Goal: Contribute content

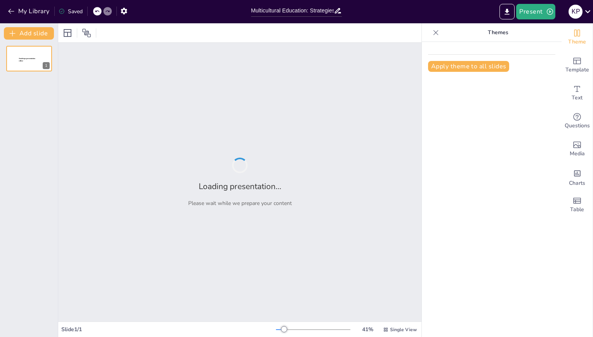
type input "Multicultural Education: Strategies for Promoting Equity and Social Justice in …"
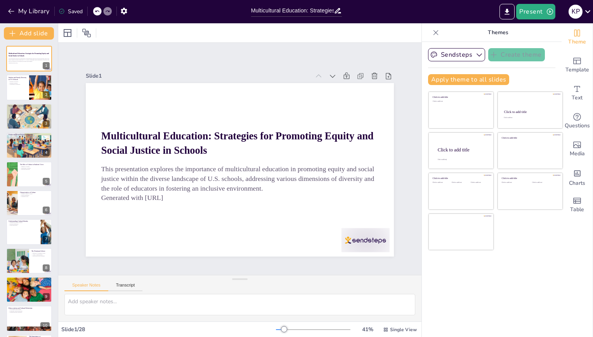
checkbox input "true"
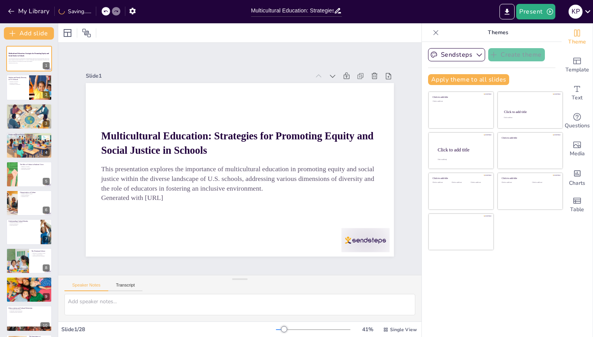
checkbox input "true"
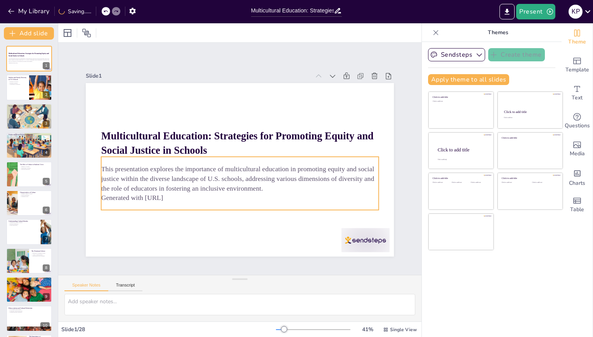
checkbox input "true"
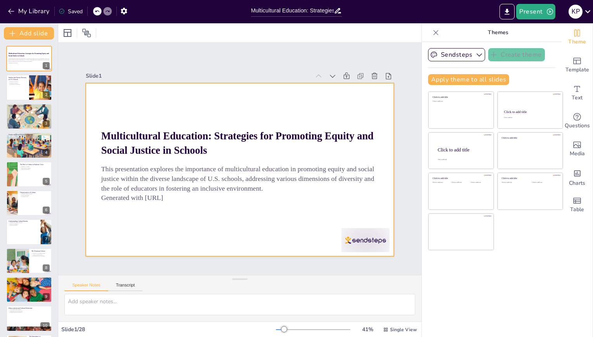
checkbox input "true"
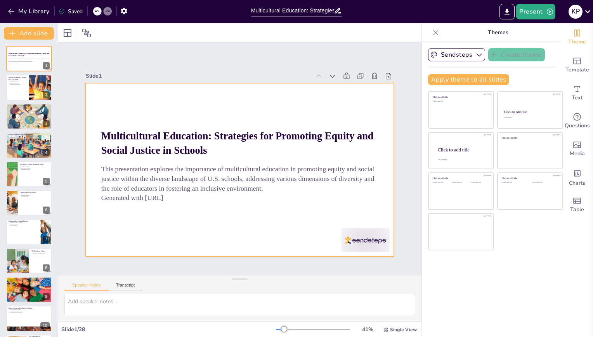
checkbox input "true"
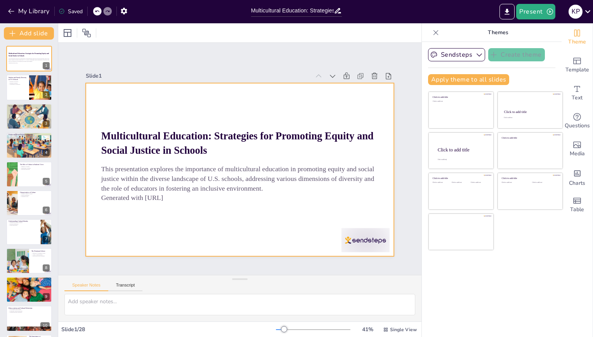
checkbox input "true"
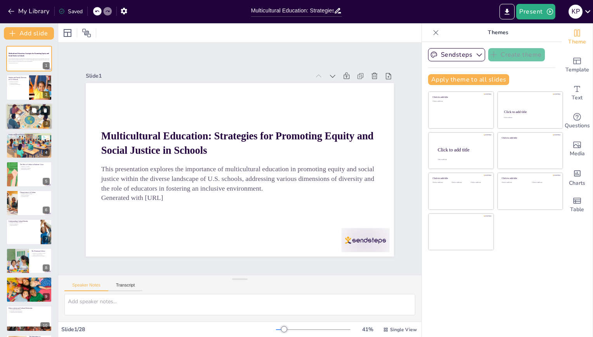
checkbox input "true"
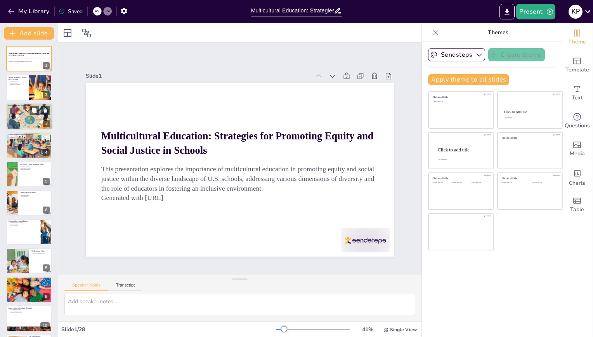
checkbox input "true"
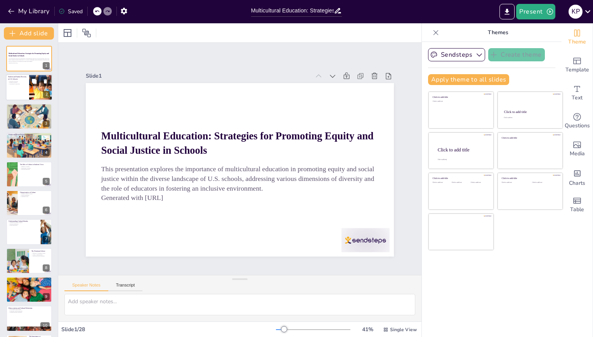
checkbox input "true"
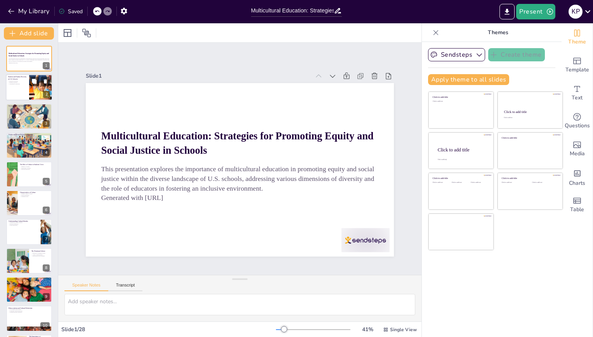
checkbox input "true"
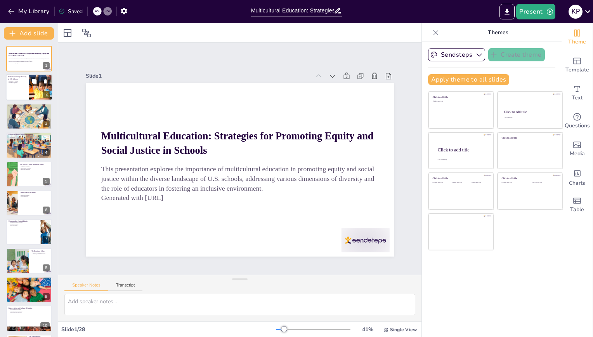
checkbox input "true"
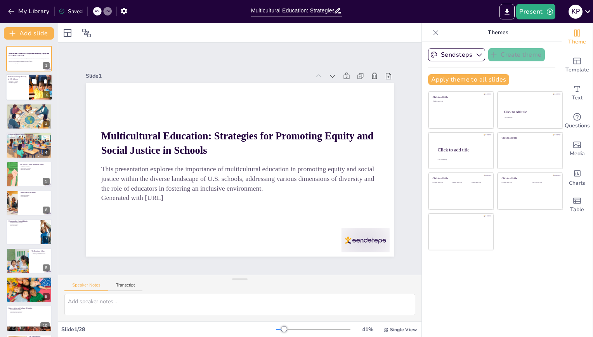
click at [29, 94] on div at bounding box center [41, 88] width 40 height 26
type textarea "Understanding the diversity of students in U.S. schools is crucial for educator…"
checkbox input "true"
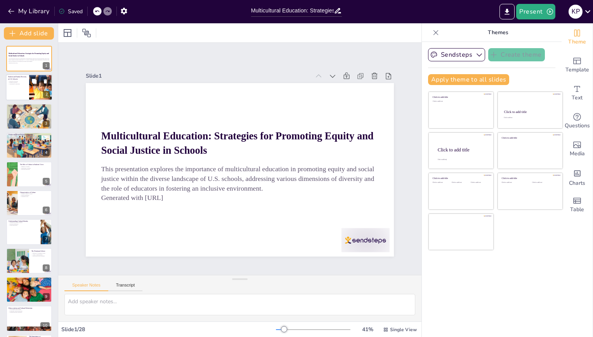
checkbox input "true"
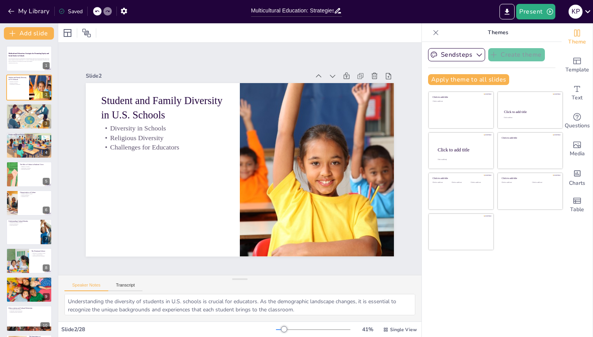
checkbox input "true"
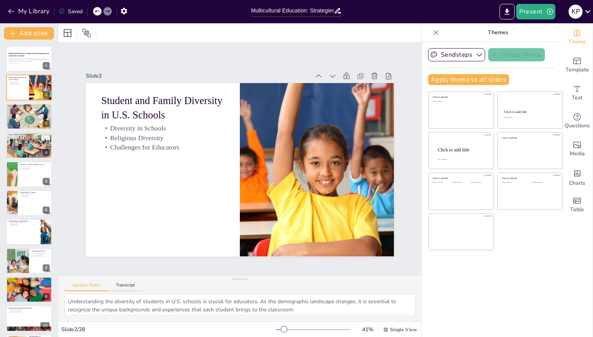
checkbox input "true"
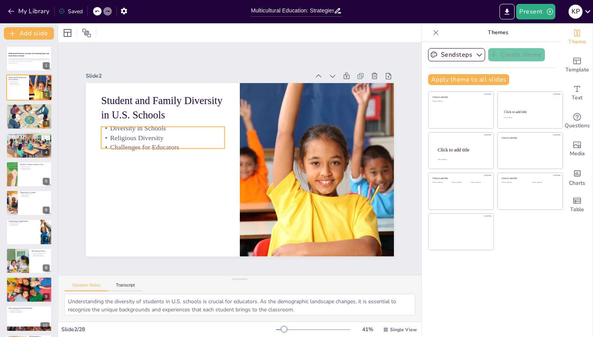
checkbox input "true"
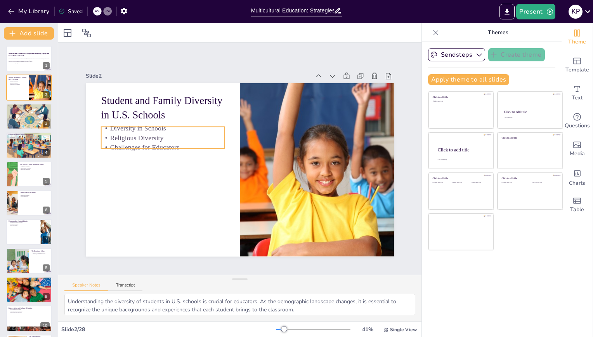
checkbox input "true"
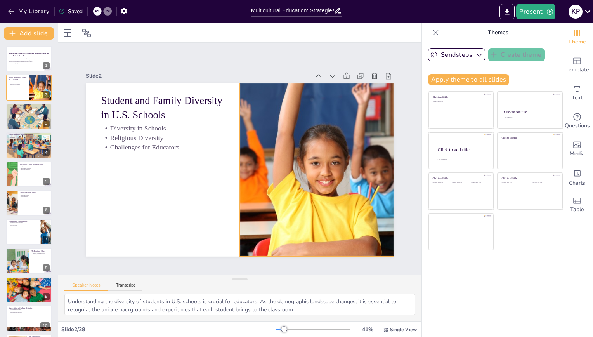
checkbox input "true"
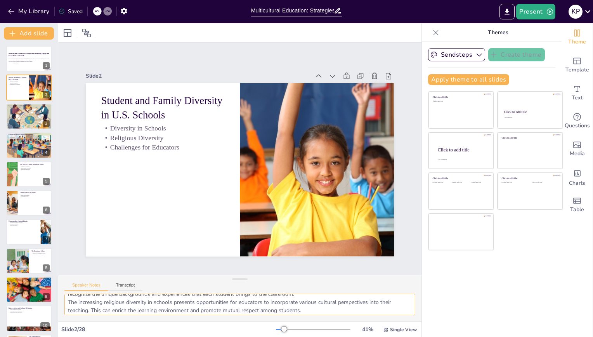
scroll to position [35, 0]
checkbox input "true"
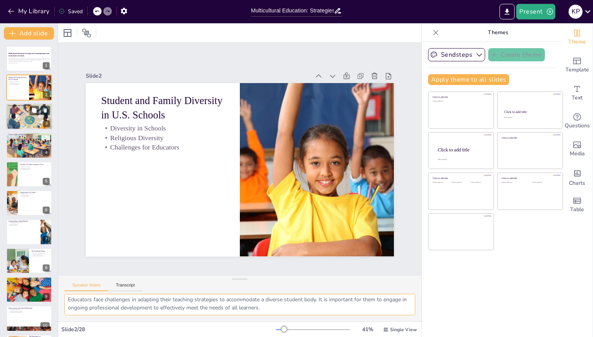
checkbox input "true"
drag, startPoint x: 406, startPoint y: 313, endPoint x: 23, endPoint y: 120, distance: 428.7
click at [23, 120] on div at bounding box center [29, 117] width 47 height 32
type textarea "Understanding the socioeconomic challenges faced by students is vital for educa…"
checkbox input "true"
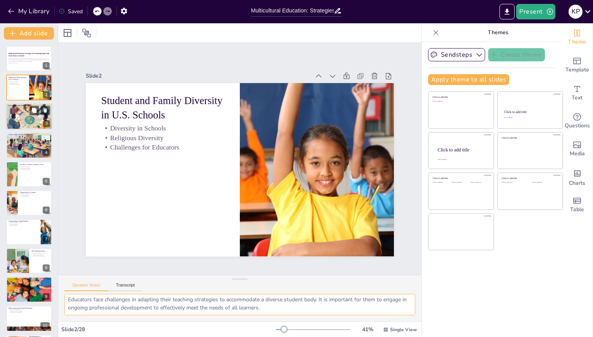
checkbox input "true"
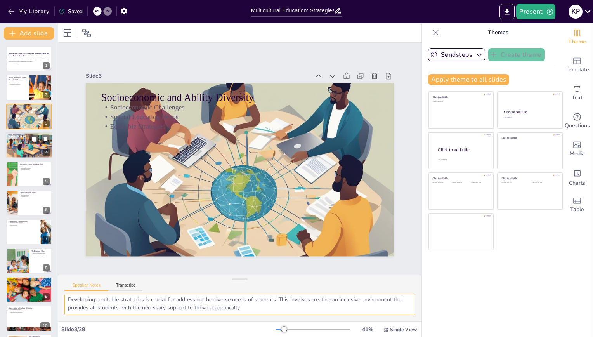
checkbox input "true"
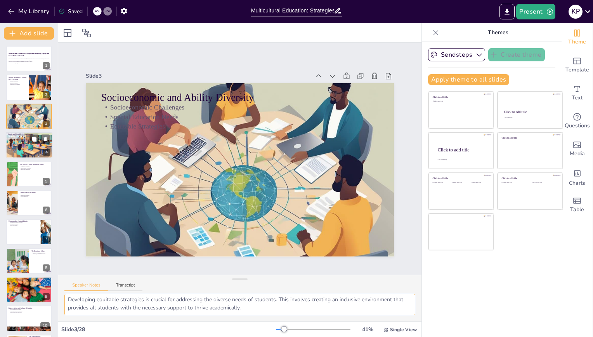
checkbox input "true"
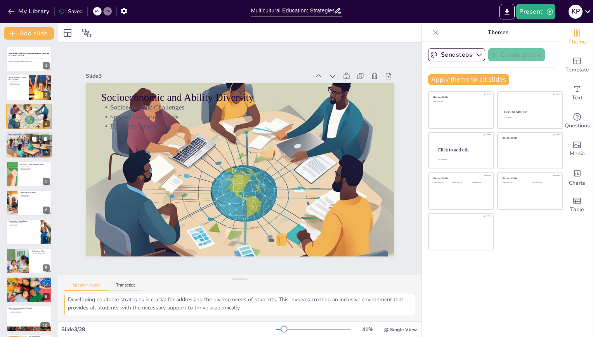
checkbox input "true"
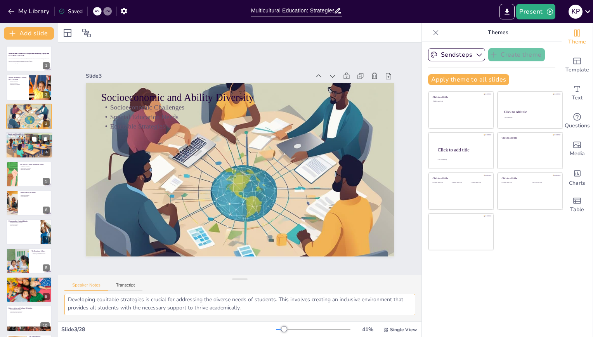
click at [24, 144] on div at bounding box center [29, 145] width 47 height 32
type textarea "Creating an inclusive environment for [DEMOGRAPHIC_DATA] students is vital for …"
checkbox input "true"
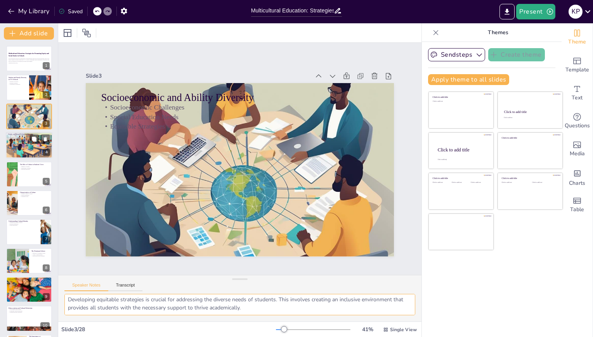
checkbox input "true"
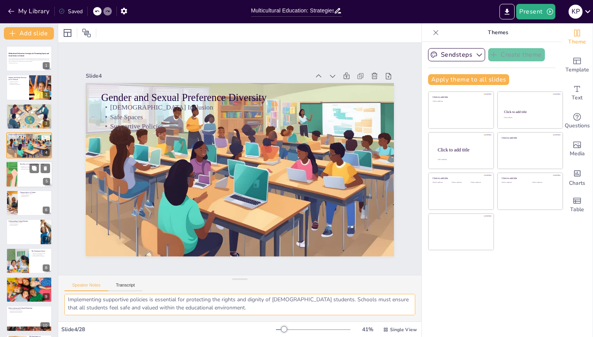
checkbox input "true"
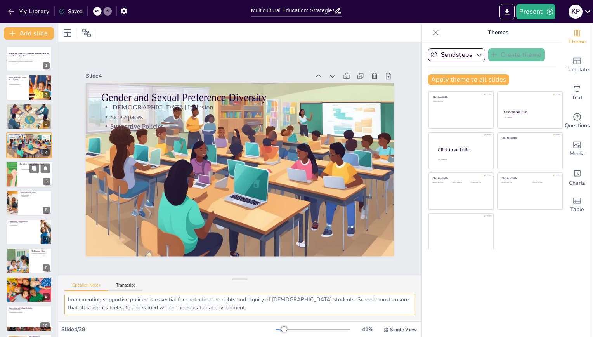
checkbox input "true"
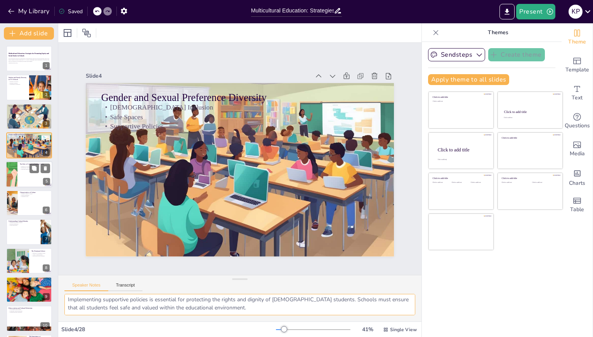
checkbox input "true"
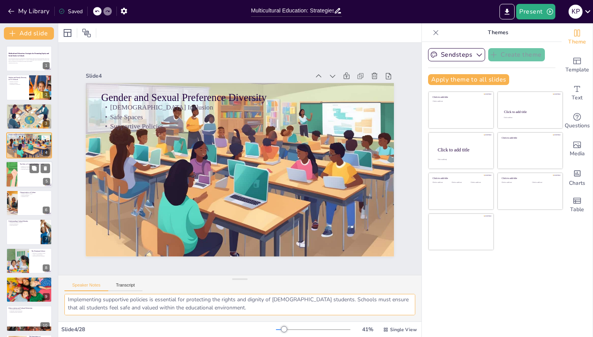
click at [27, 173] on div at bounding box center [29, 174] width 47 height 26
type textarea "Recognizing the influence of culture on student behavior is crucial for educato…"
checkbox input "true"
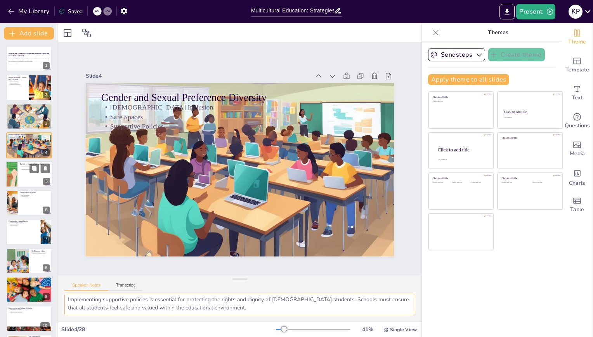
checkbox input "true"
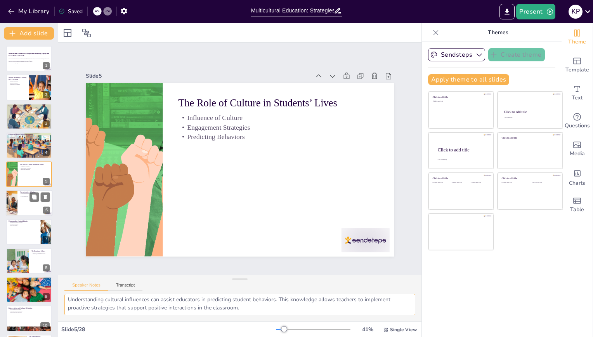
checkbox input "true"
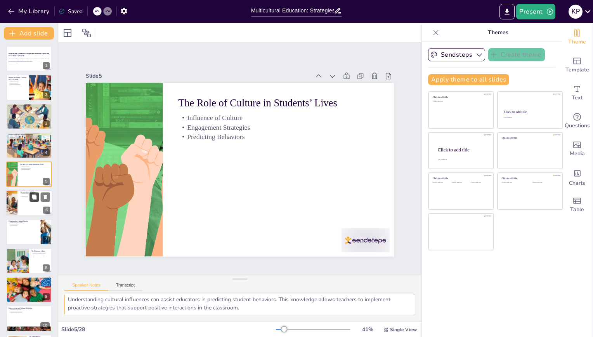
checkbox input "true"
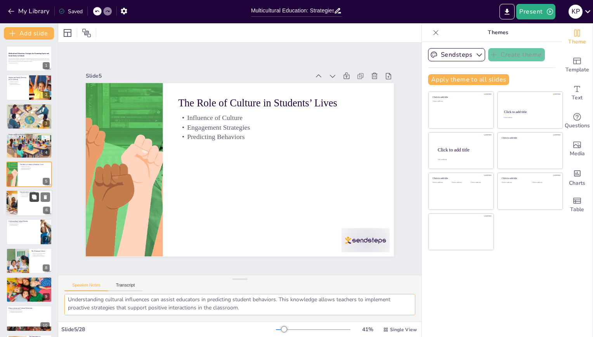
checkbox input "true"
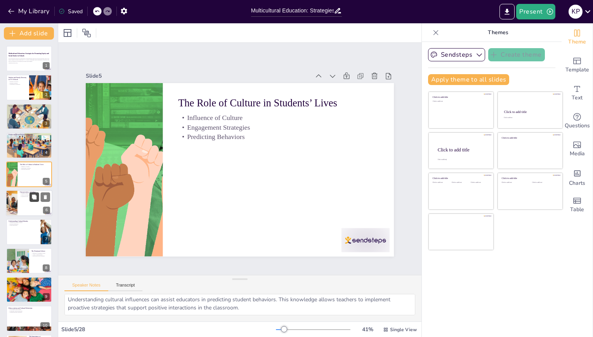
click at [31, 198] on button at bounding box center [33, 196] width 9 height 9
type textarea "Acknowledging the dynamic nature of culture is important for educators. As cult…"
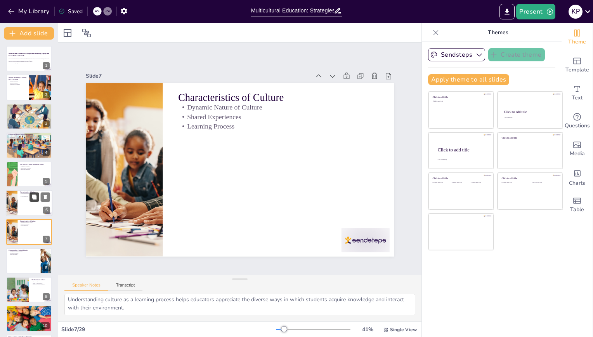
checkbox input "true"
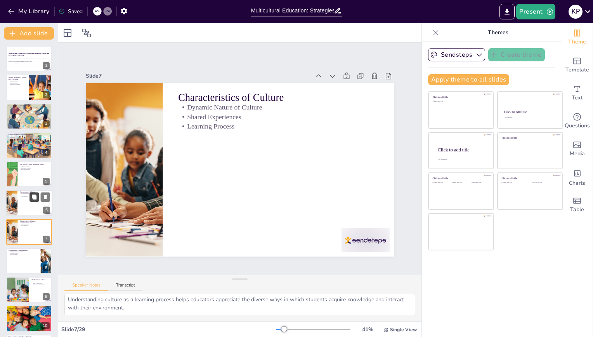
checkbox input "true"
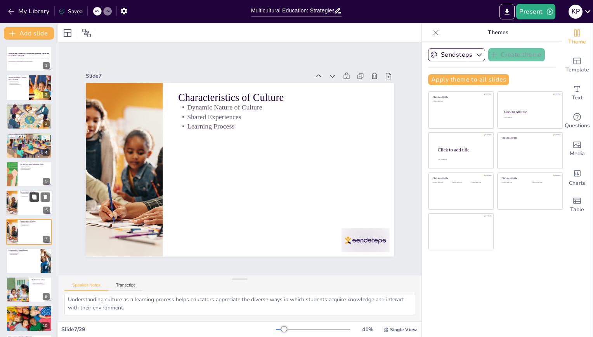
scroll to position [43, 0]
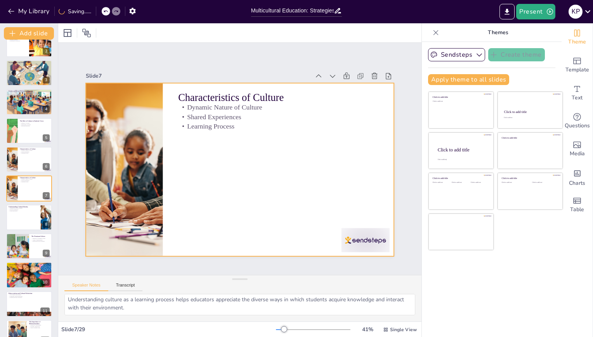
checkbox input "true"
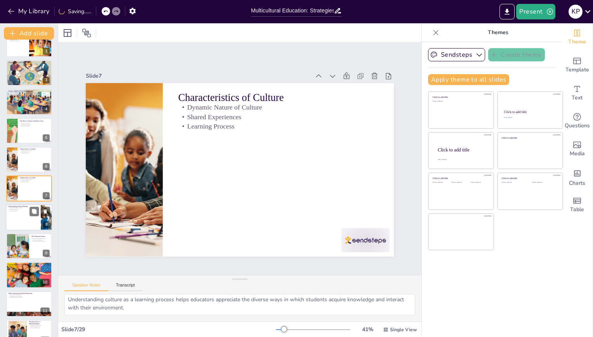
checkbox input "true"
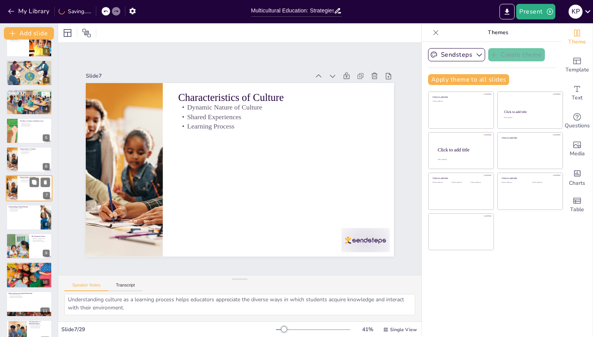
checkbox input "true"
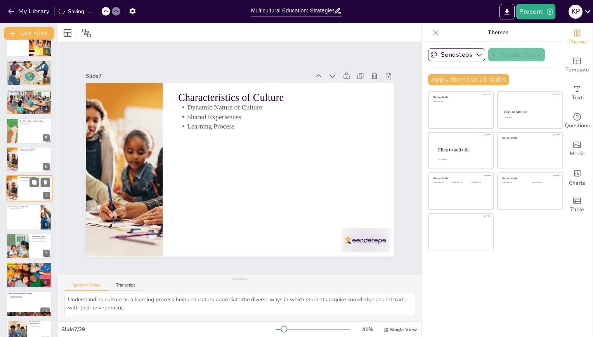
checkbox input "true"
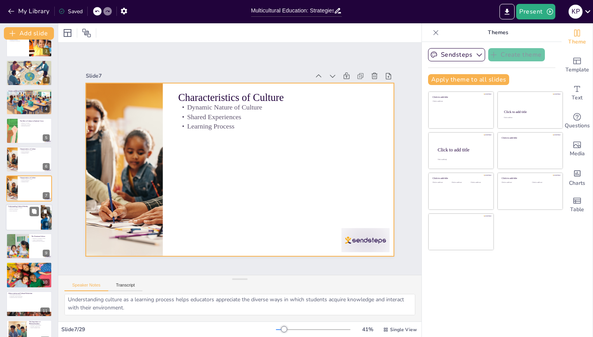
checkbox input "true"
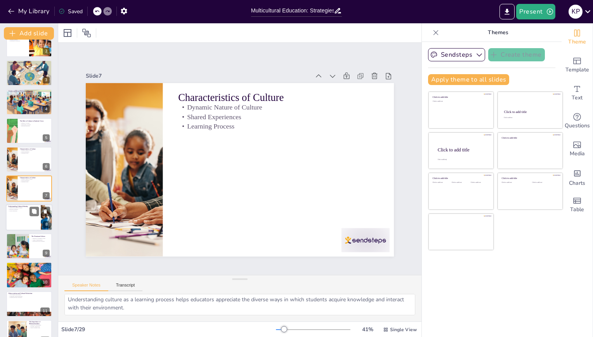
drag, startPoint x: 29, startPoint y: 196, endPoint x: 18, endPoint y: 220, distance: 26.6
checkbox input "true"
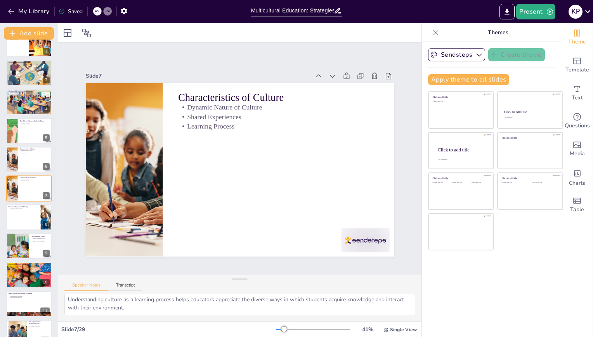
checkbox input "true"
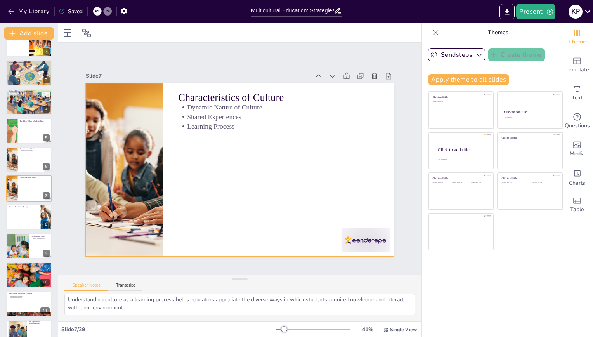
drag, startPoint x: 18, startPoint y: 220, endPoint x: 237, endPoint y: 194, distance: 220.8
checkbox input "true"
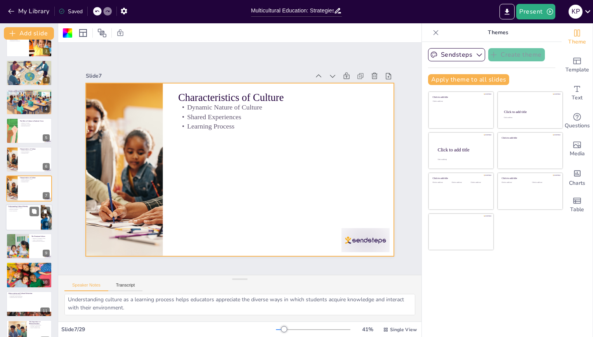
click at [29, 220] on div at bounding box center [29, 217] width 47 height 26
